Goal: Task Accomplishment & Management: Manage account settings

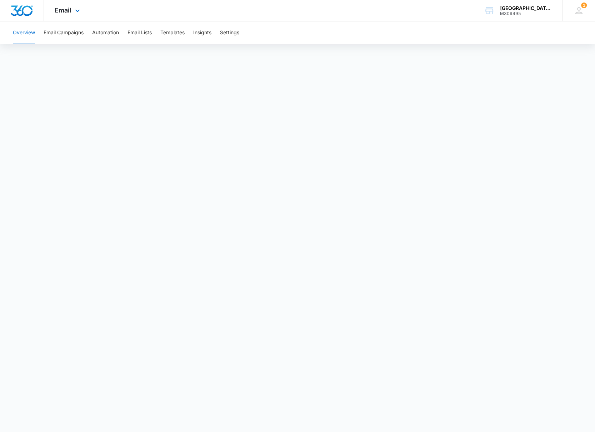
click at [71, 13] on div "Email Apps Reputation Forms CRM Email Social Payments POS Content Ads Intellige…" at bounding box center [68, 10] width 49 height 21
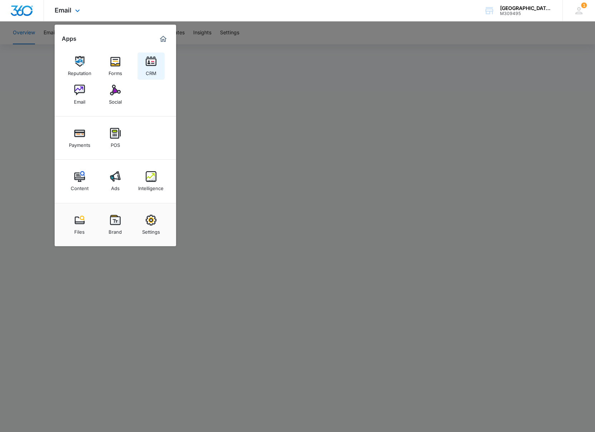
click at [154, 61] on img at bounding box center [151, 61] width 11 height 11
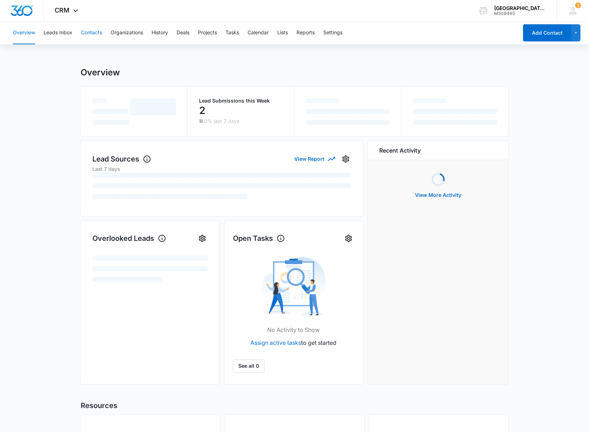
click at [96, 34] on button "Contacts" at bounding box center [91, 32] width 21 height 23
